Goal: Transaction & Acquisition: Book appointment/travel/reservation

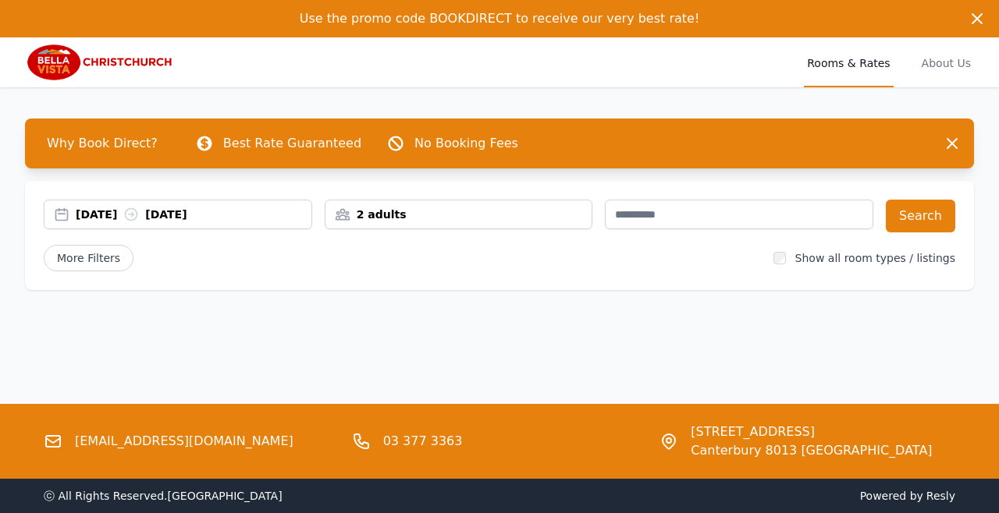
click at [94, 216] on div "[DATE] [DATE]" at bounding box center [194, 215] width 236 height 16
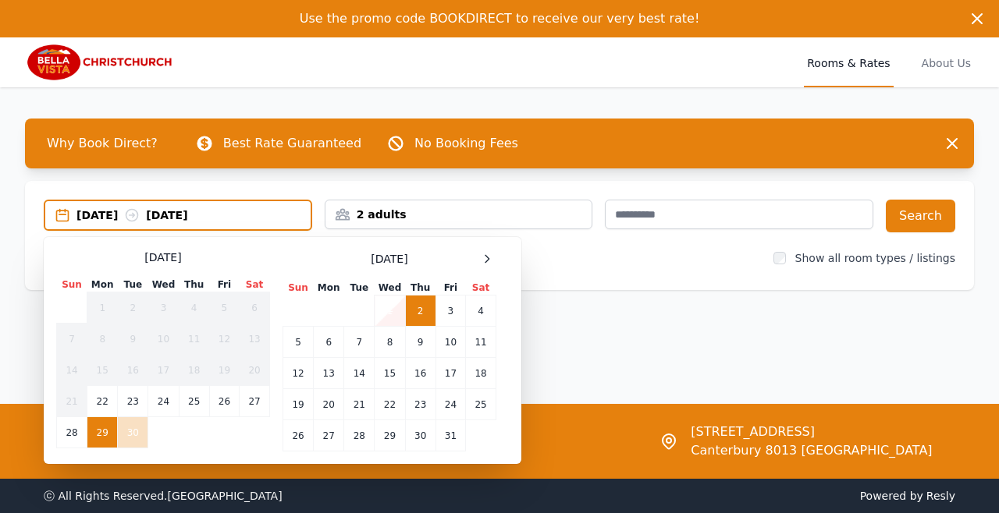
click at [486, 256] on icon at bounding box center [487, 258] width 4 height 7
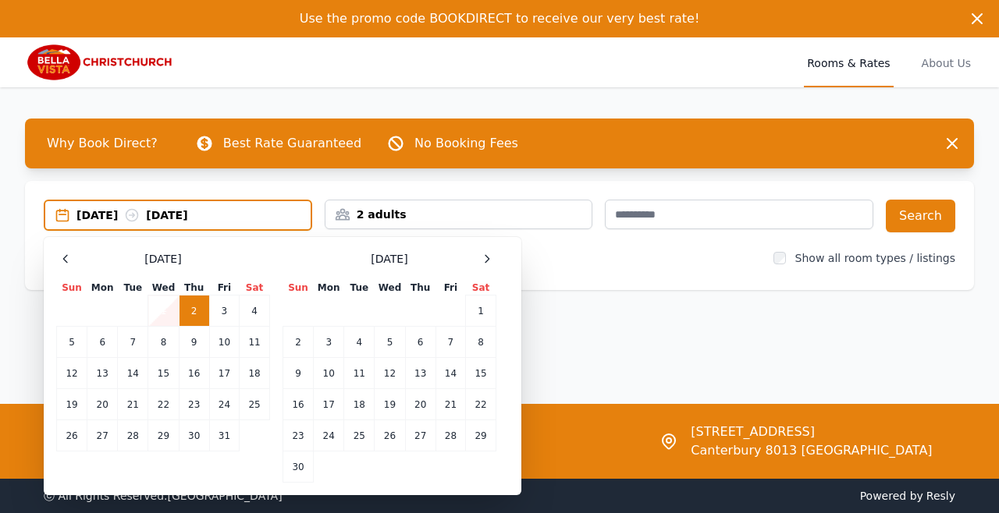
click at [357, 403] on td "18" at bounding box center [359, 404] width 30 height 31
click at [332, 434] on td "24" at bounding box center [329, 436] width 30 height 31
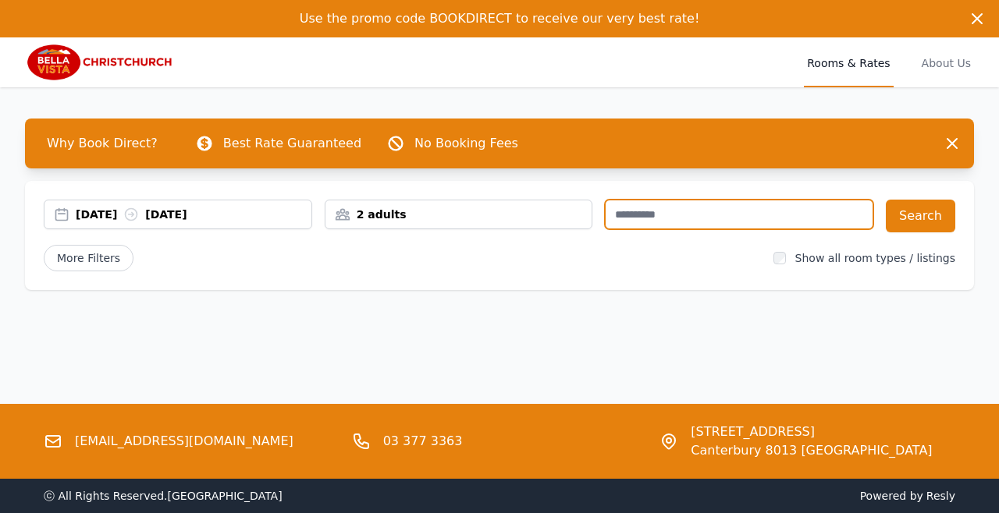
click at [651, 210] on input "text" at bounding box center [739, 215] width 268 height 30
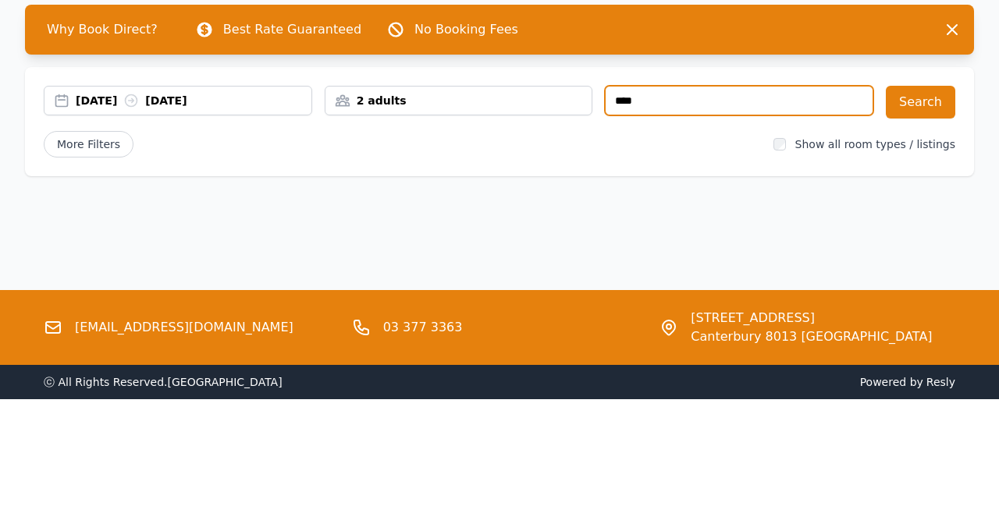
type input "****"
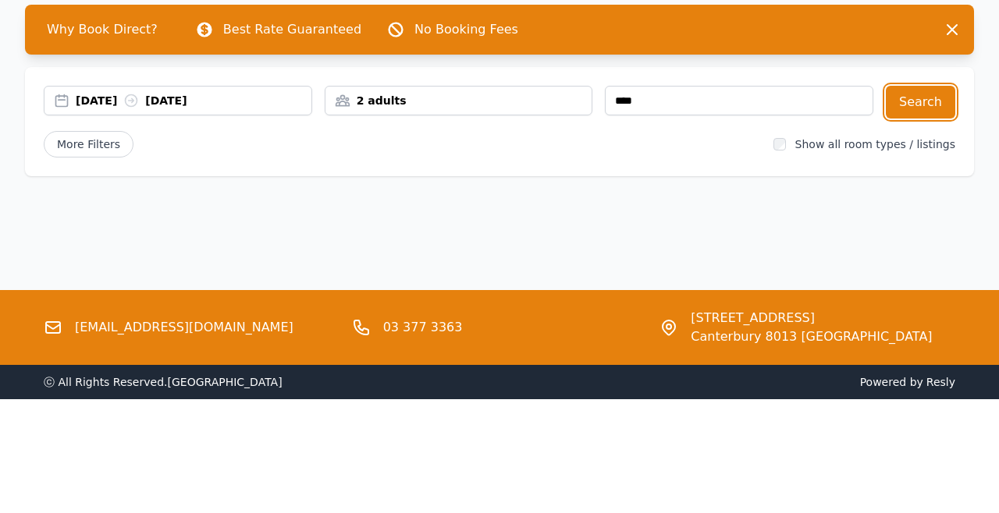
click at [915, 219] on button "Search" at bounding box center [920, 216] width 69 height 33
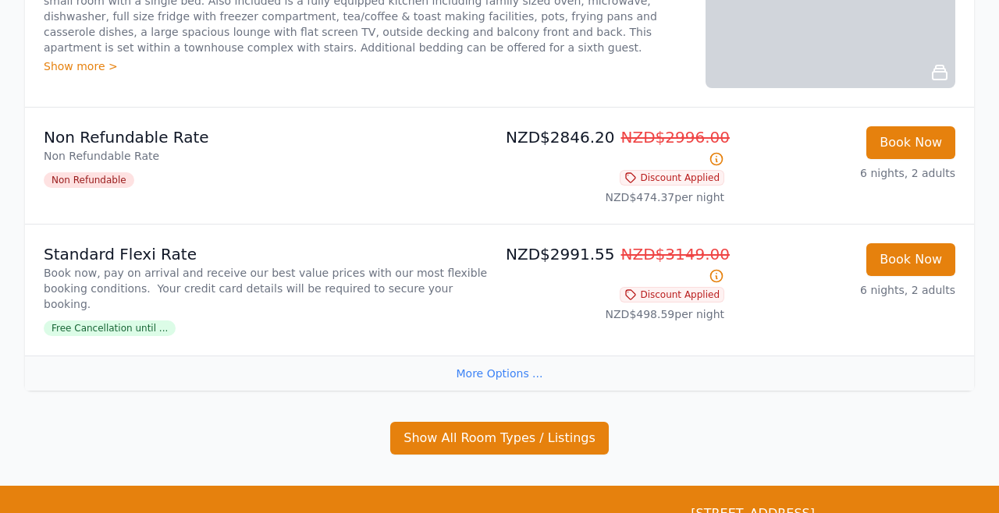
scroll to position [1008, 0]
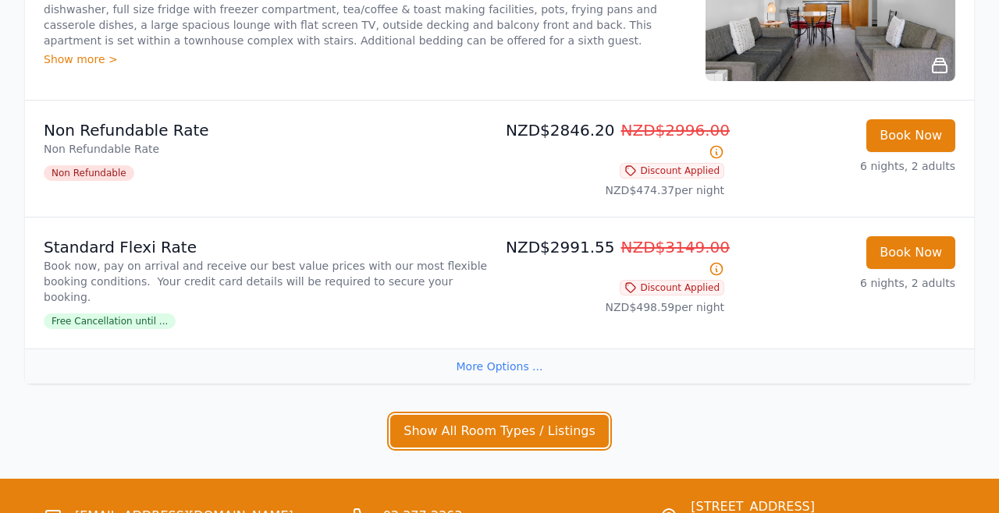
click at [549, 415] on button "Show All Room Types / Listings" at bounding box center [499, 431] width 218 height 33
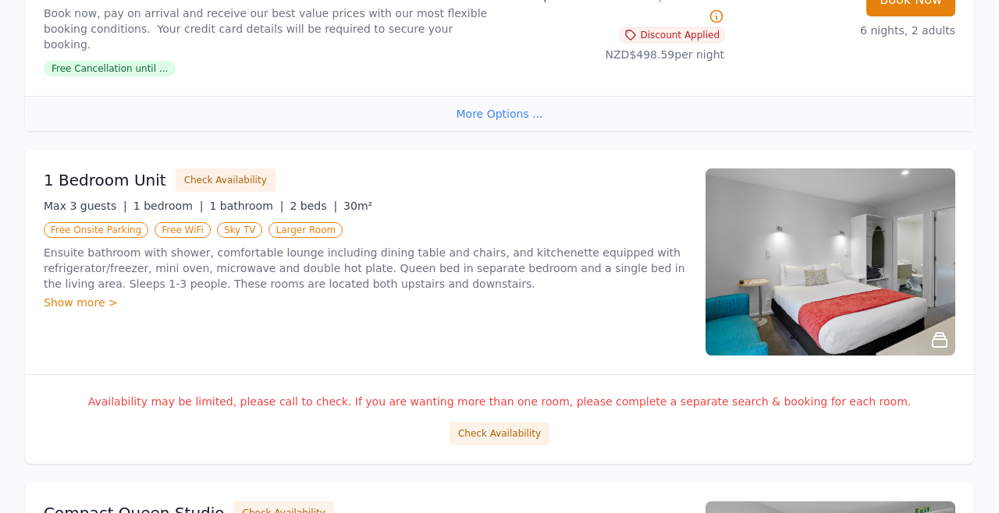
scroll to position [1260, 0]
